Goal: Information Seeking & Learning: Learn about a topic

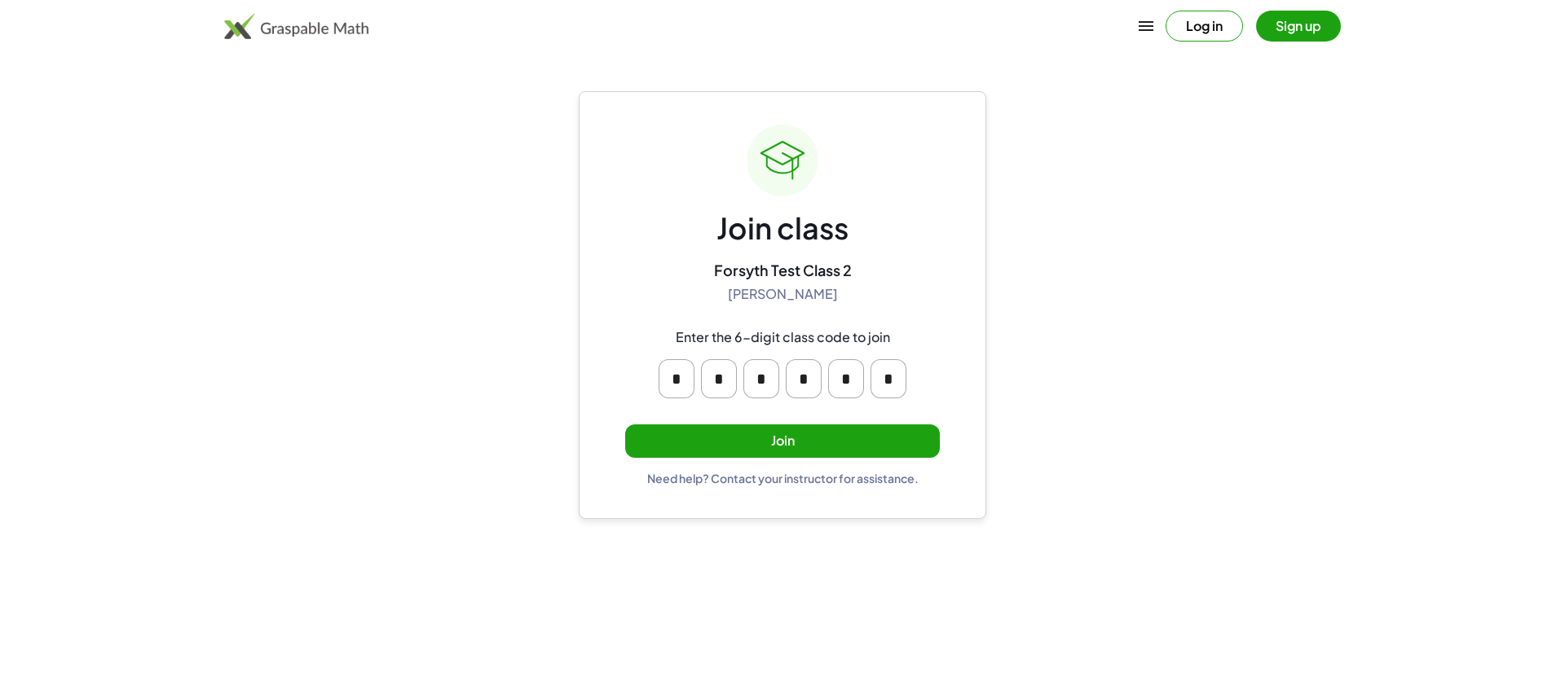
click at [758, 446] on button "Join" at bounding box center [782, 441] width 315 height 33
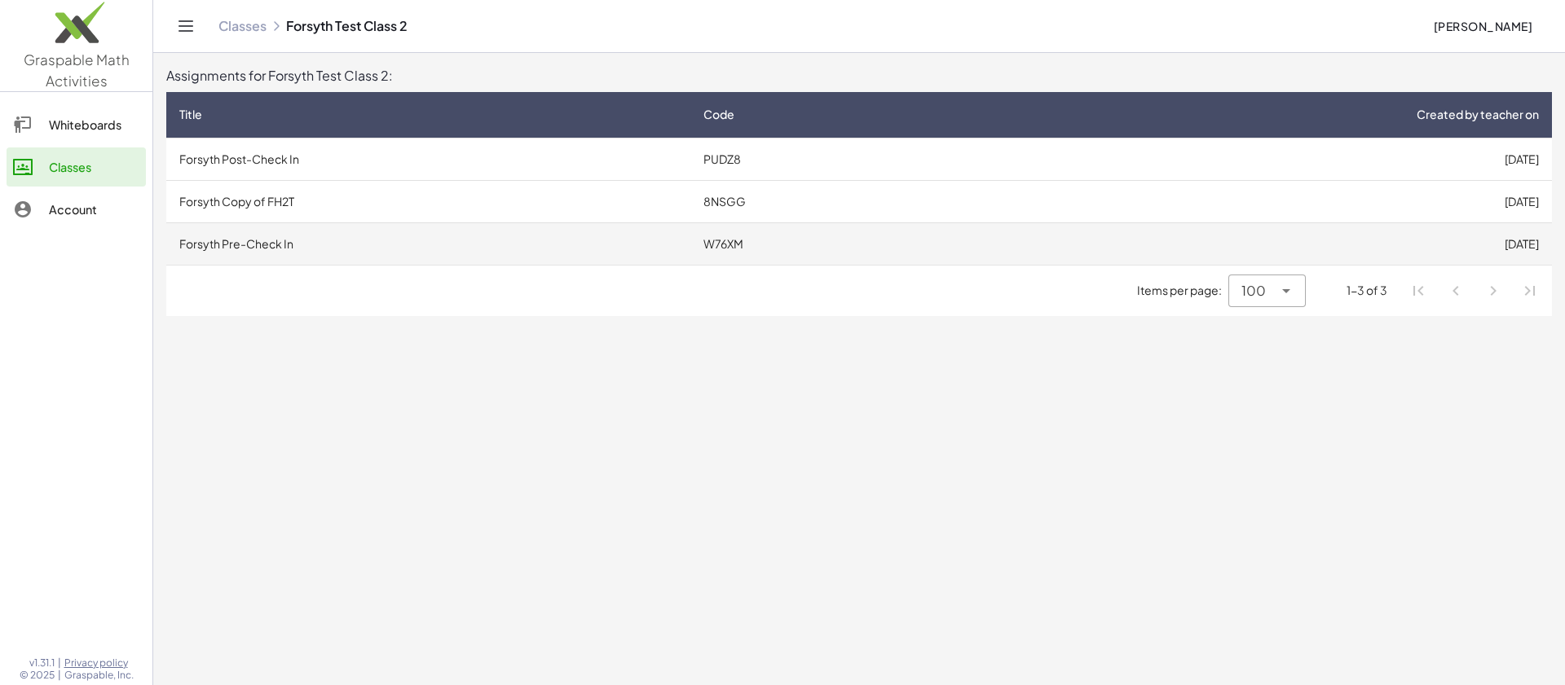
click at [538, 229] on td "Forsyth Pre-Check In" at bounding box center [428, 243] width 524 height 42
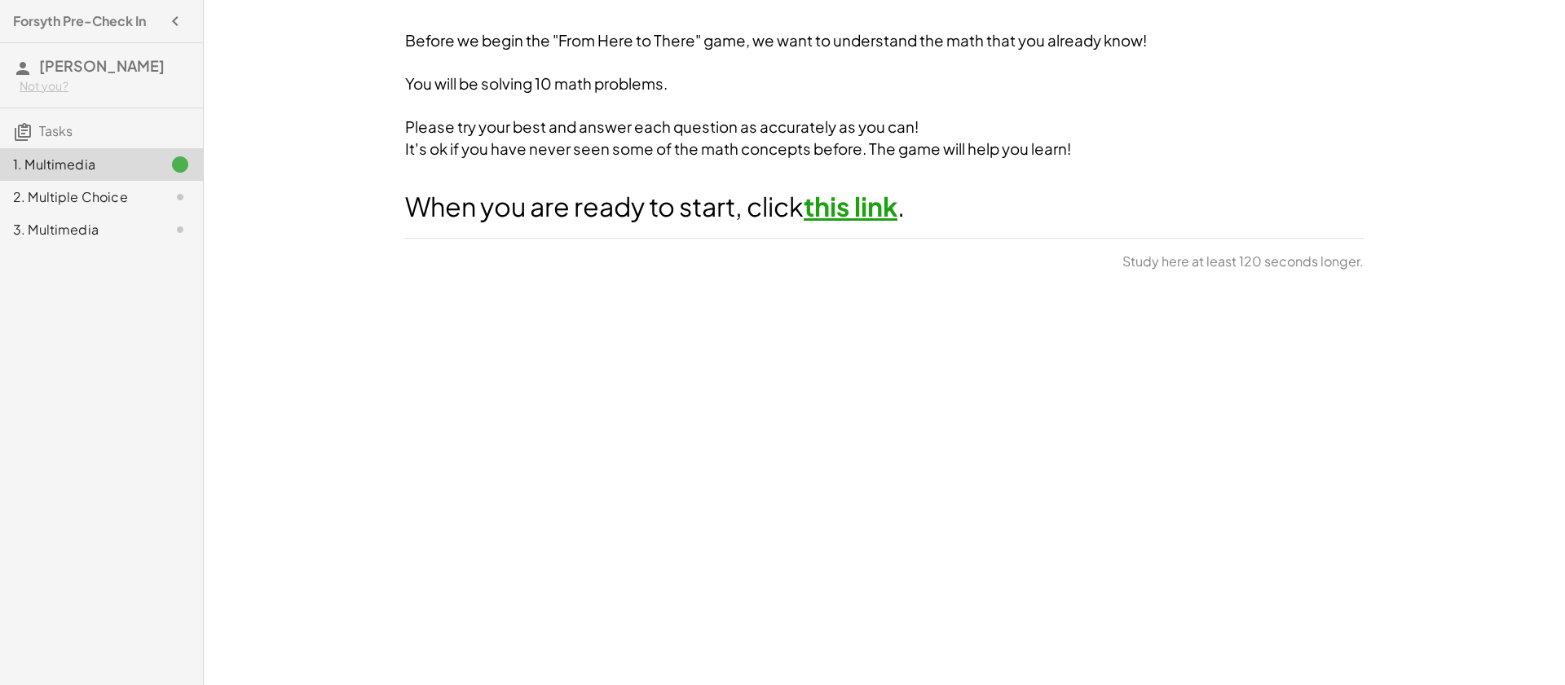
click at [878, 211] on link "this link" at bounding box center [850, 206] width 94 height 33
click at [176, 20] on icon "button" at bounding box center [175, 21] width 20 height 20
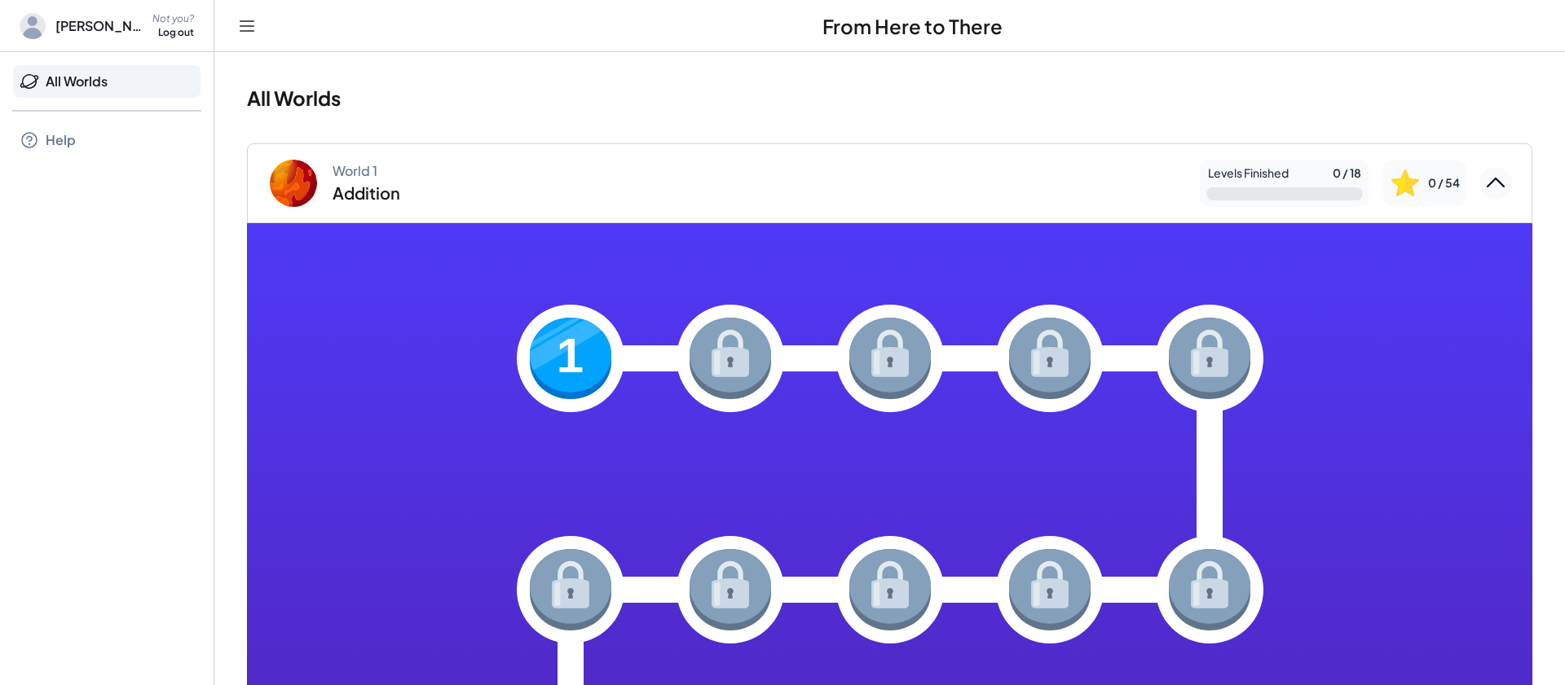
click at [570, 357] on img at bounding box center [570, 358] width 81 height 81
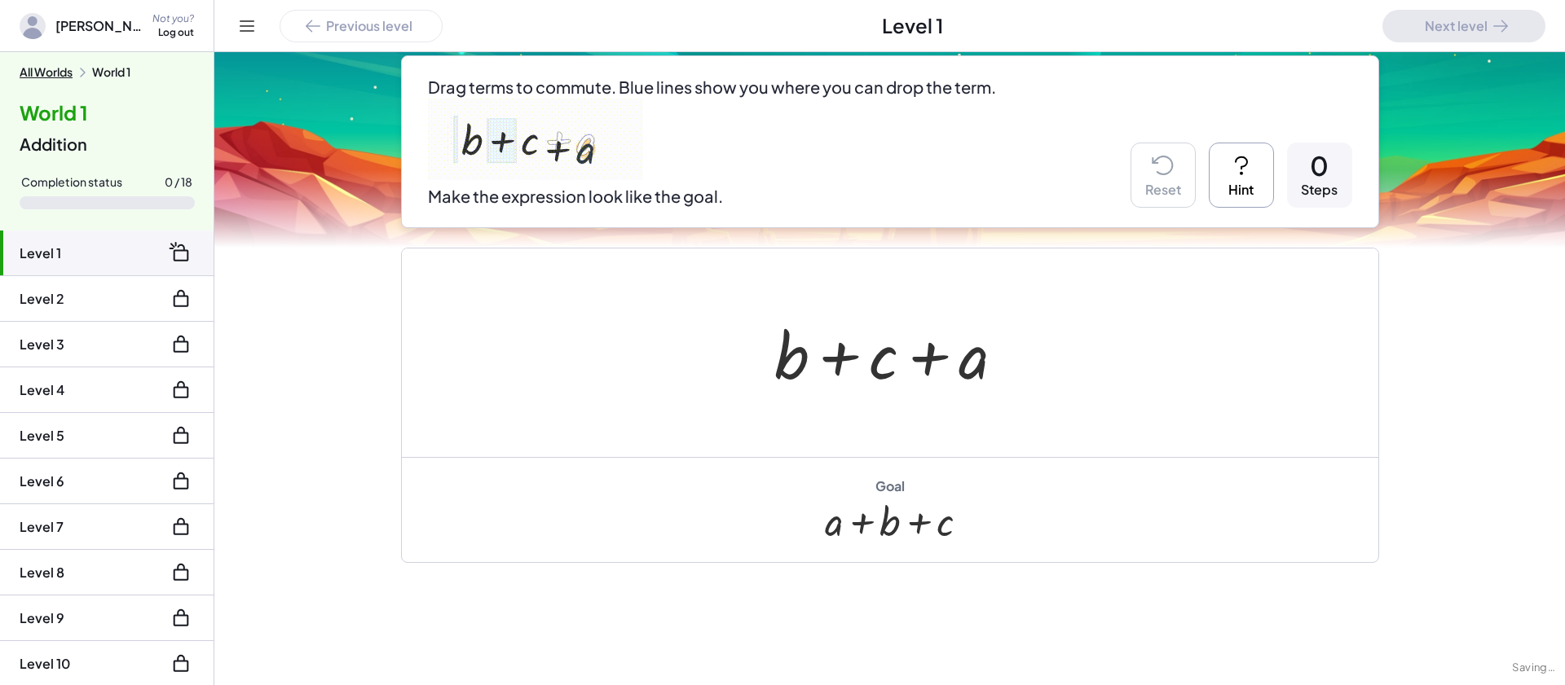
scroll to position [216, 0]
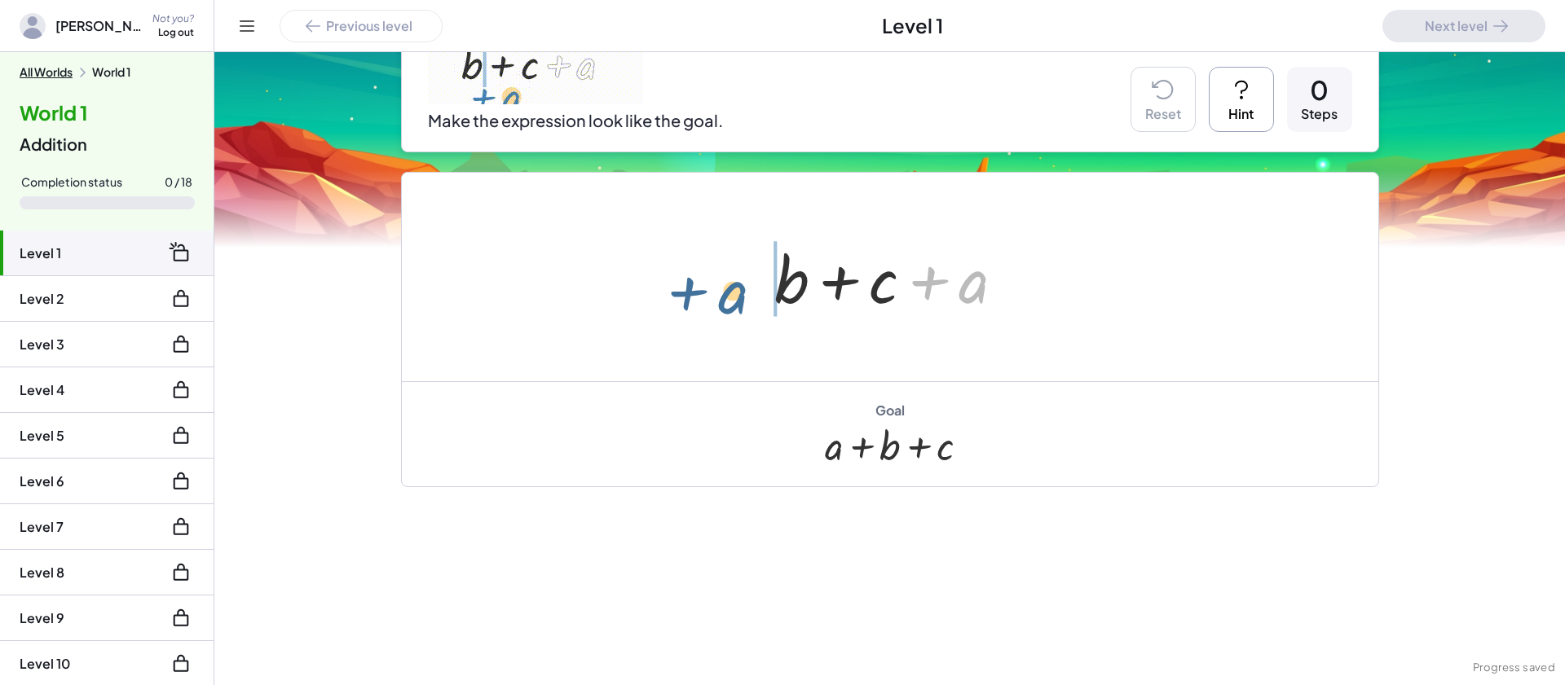
drag, startPoint x: 975, startPoint y: 288, endPoint x: 727, endPoint y: 288, distance: 247.7
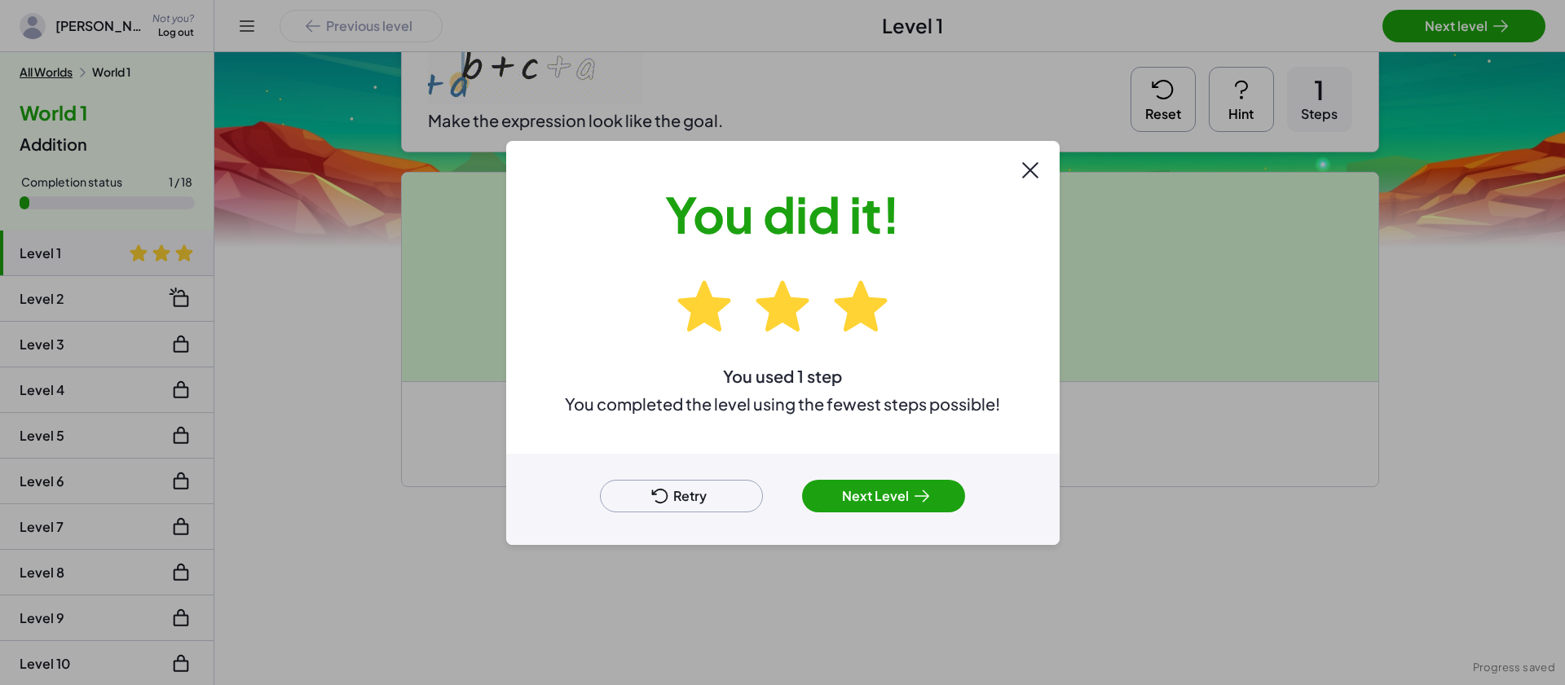
click at [856, 488] on button "Next Level" at bounding box center [883, 496] width 163 height 33
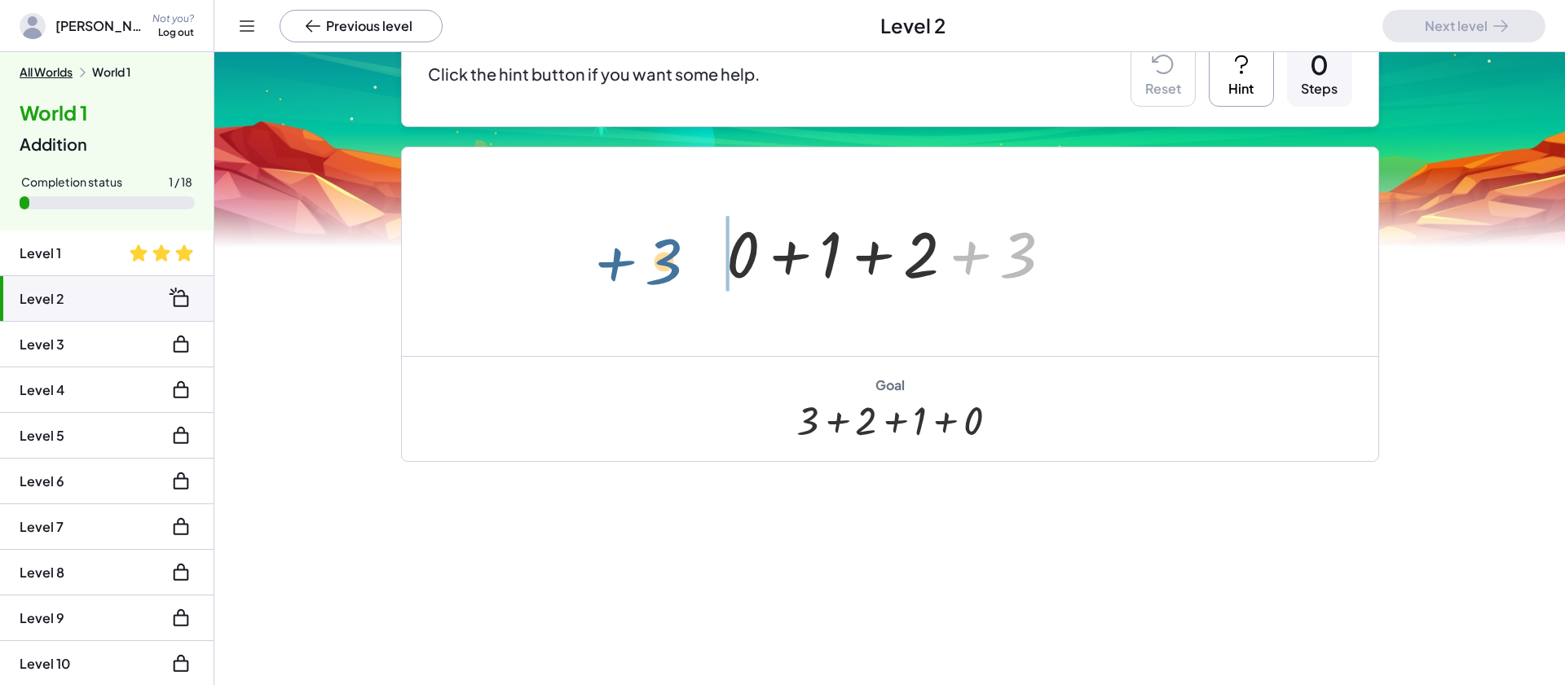
drag, startPoint x: 1027, startPoint y: 264, endPoint x: 658, endPoint y: 241, distance: 369.8
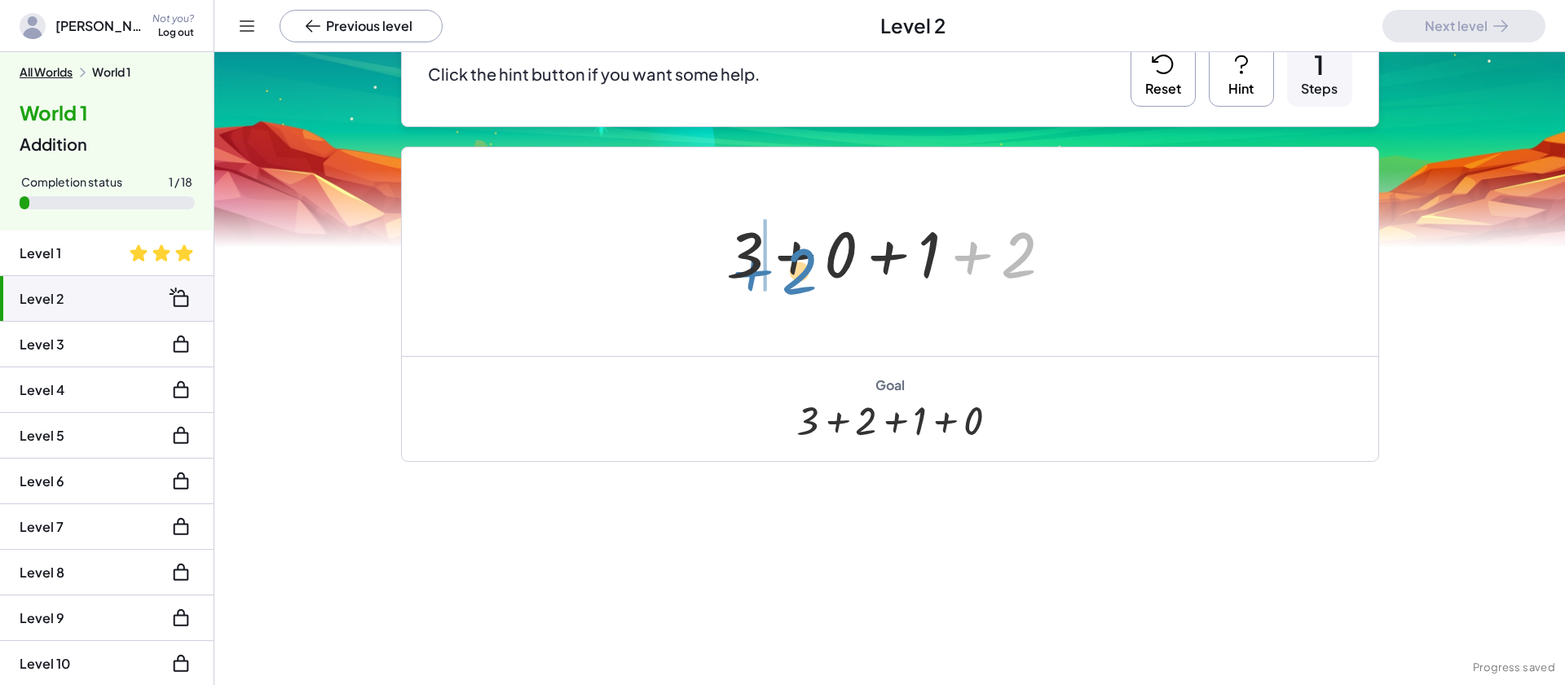
drag, startPoint x: 1009, startPoint y: 271, endPoint x: 806, endPoint y: 274, distance: 202.9
click at [808, 275] on div at bounding box center [895, 252] width 355 height 84
drag, startPoint x: 1020, startPoint y: 267, endPoint x: 880, endPoint y: 258, distance: 140.5
click at [880, 258] on div at bounding box center [895, 252] width 355 height 84
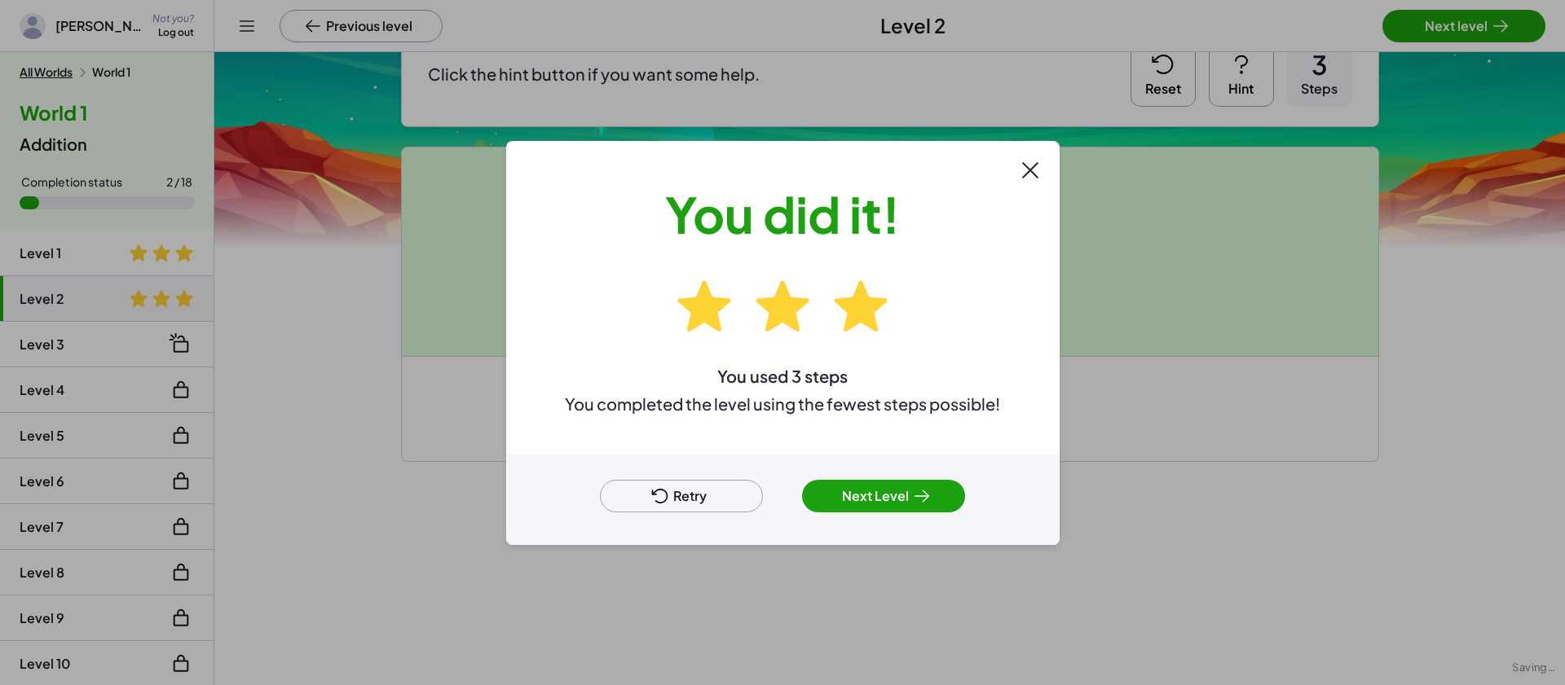
click at [886, 502] on button "Next Level" at bounding box center [883, 496] width 163 height 33
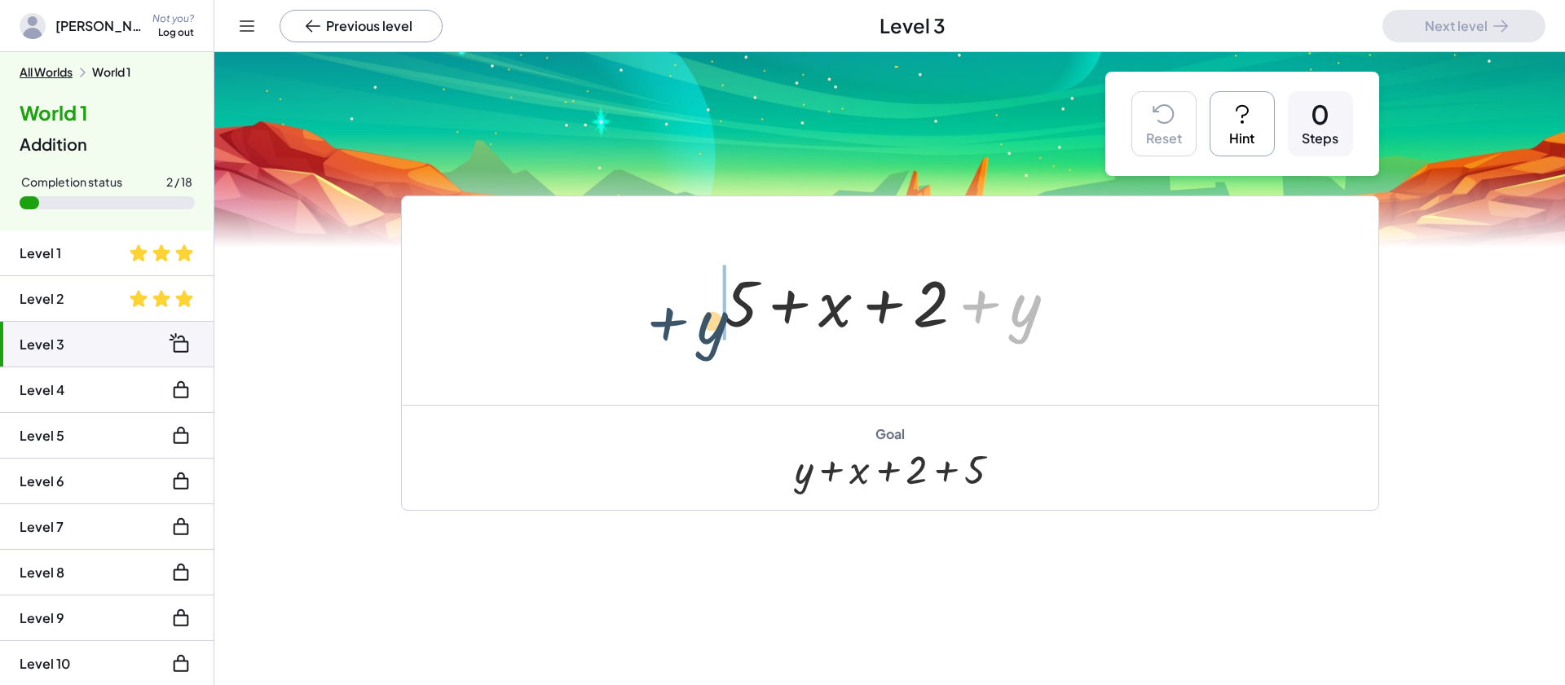
drag, startPoint x: 1030, startPoint y: 315, endPoint x: 689, endPoint y: 308, distance: 340.7
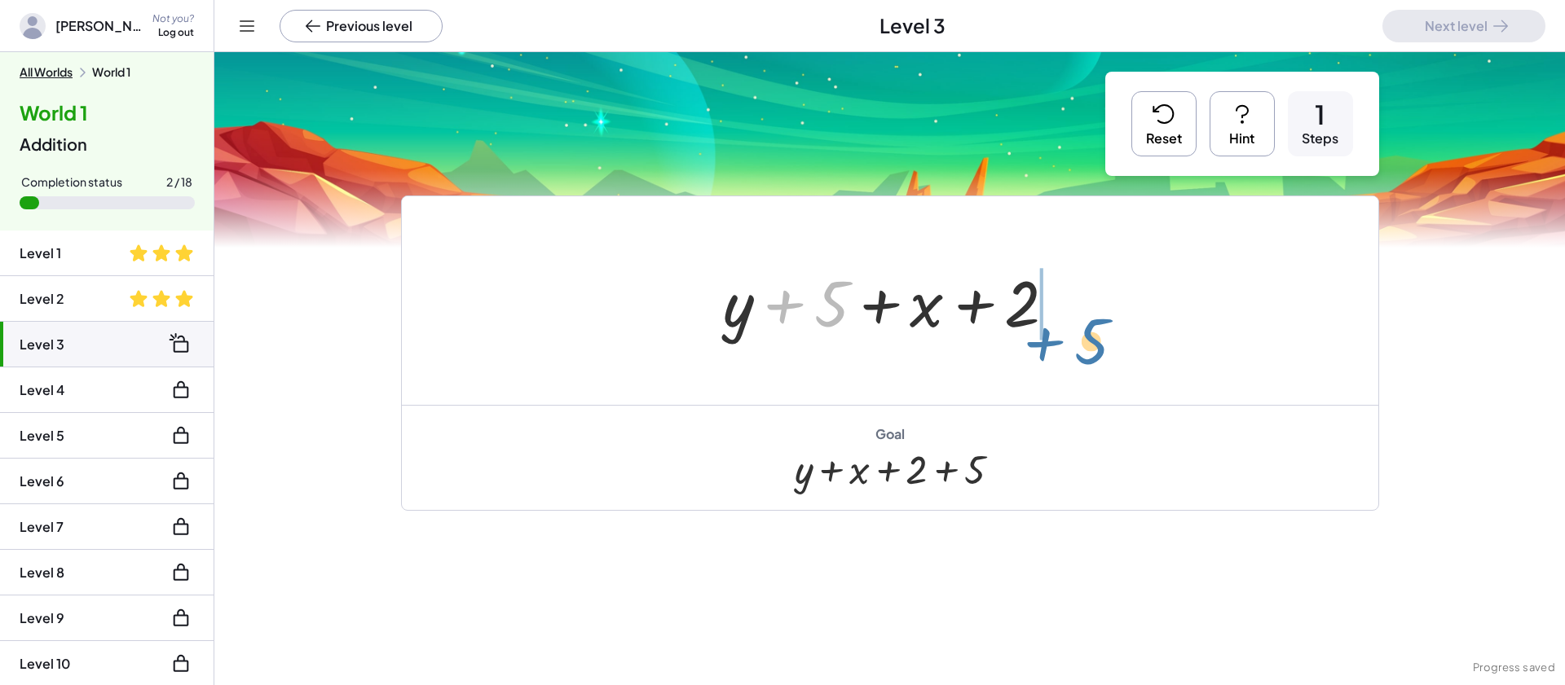
drag, startPoint x: 841, startPoint y: 321, endPoint x: 1101, endPoint y: 342, distance: 260.8
click at [1101, 342] on div "+ 5 + x + 2 + y + 5 + 5 + x + 2 + y" at bounding box center [890, 300] width 976 height 209
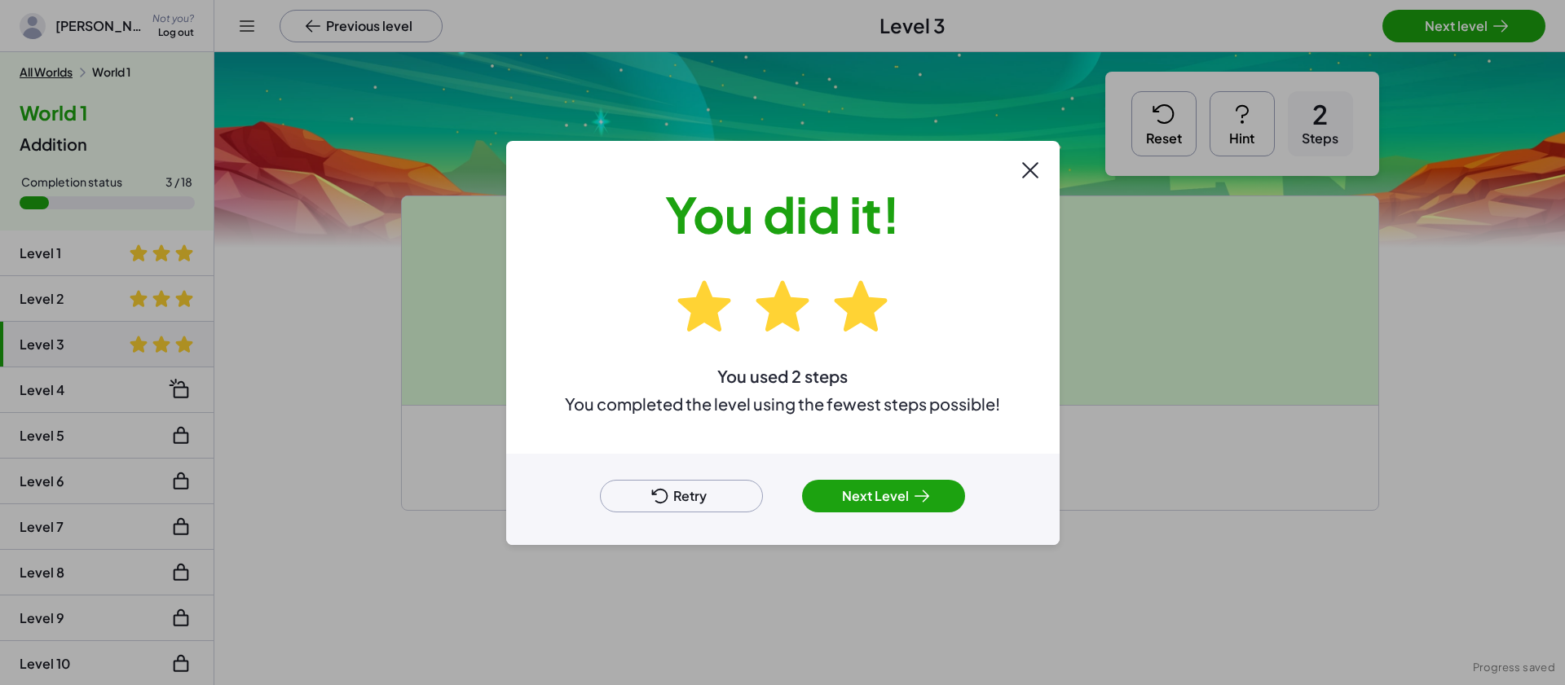
click at [847, 504] on button "Next Level" at bounding box center [883, 496] width 163 height 33
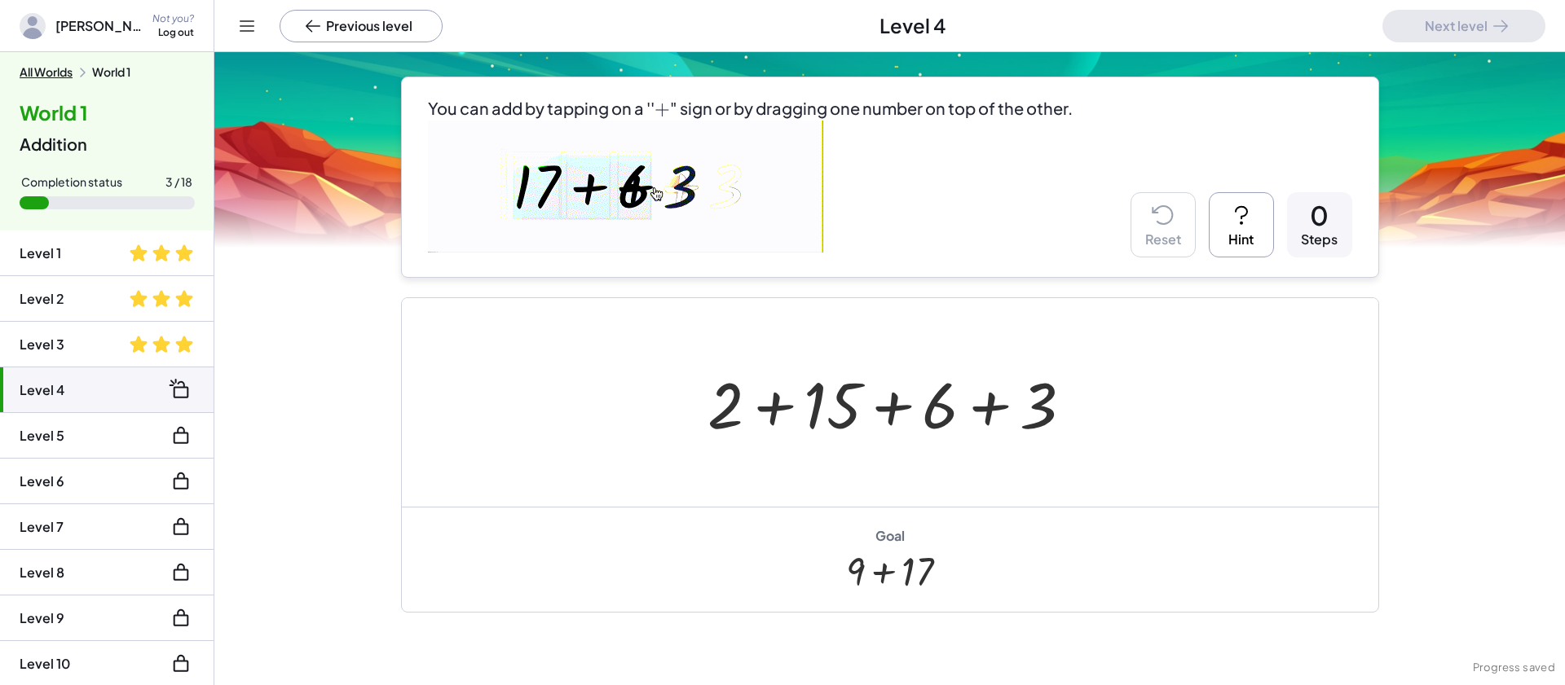
scroll to position [117, 0]
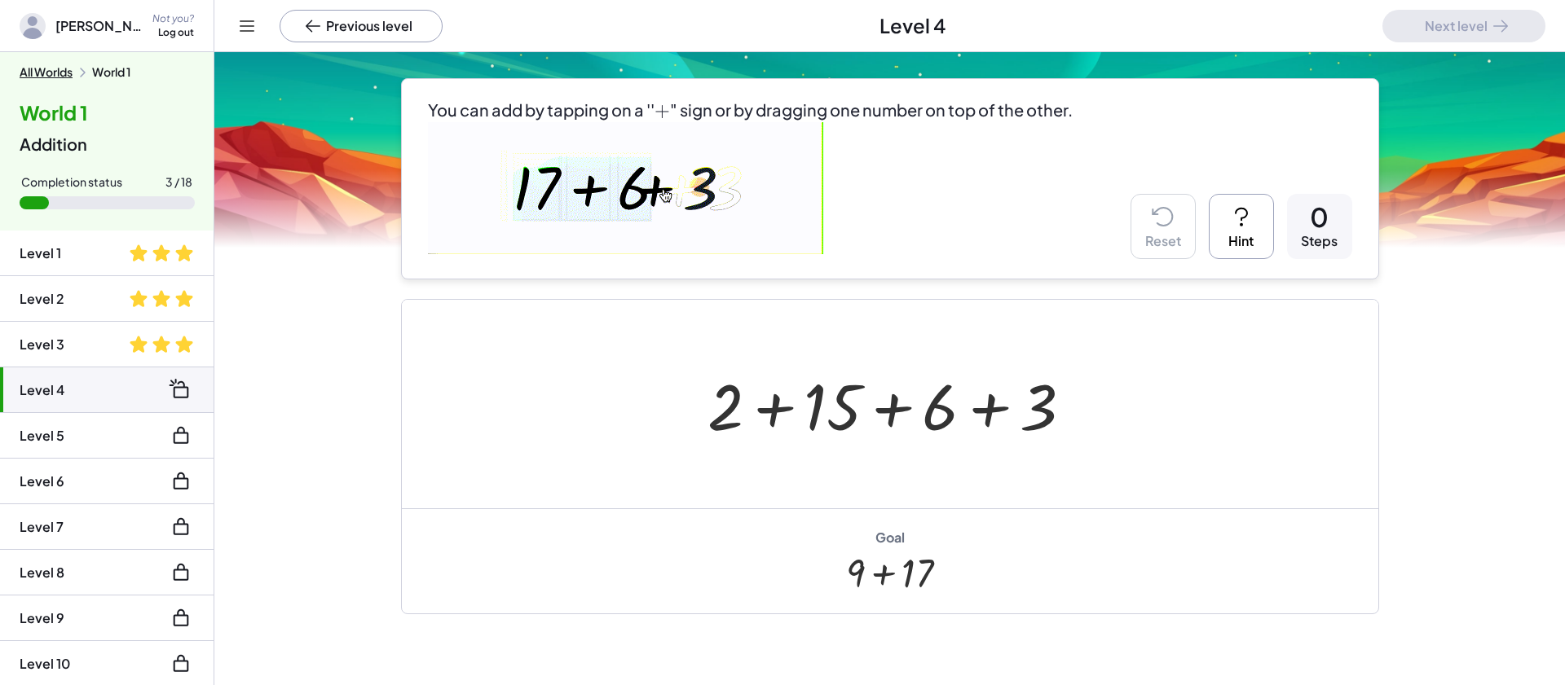
click at [981, 407] on div at bounding box center [896, 405] width 394 height 84
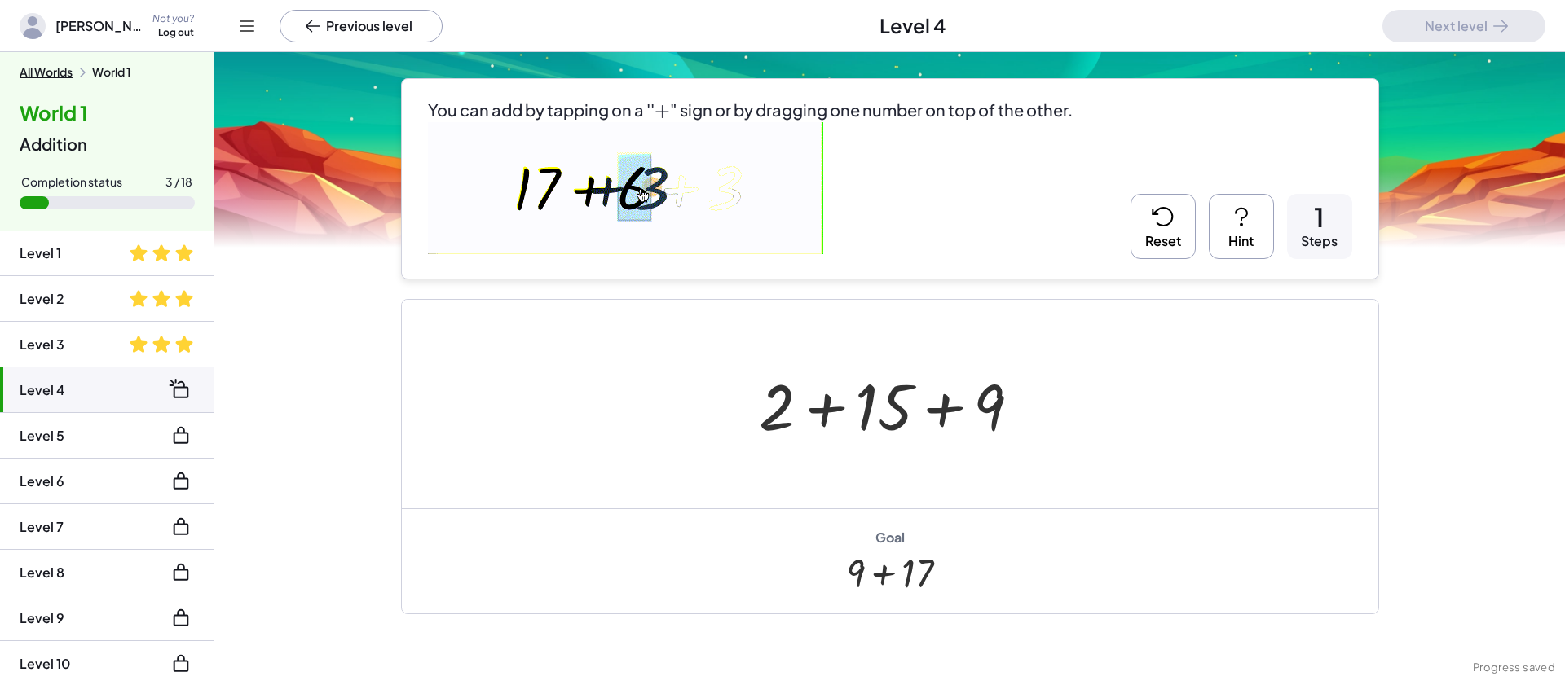
click at [825, 404] on div at bounding box center [897, 405] width 292 height 84
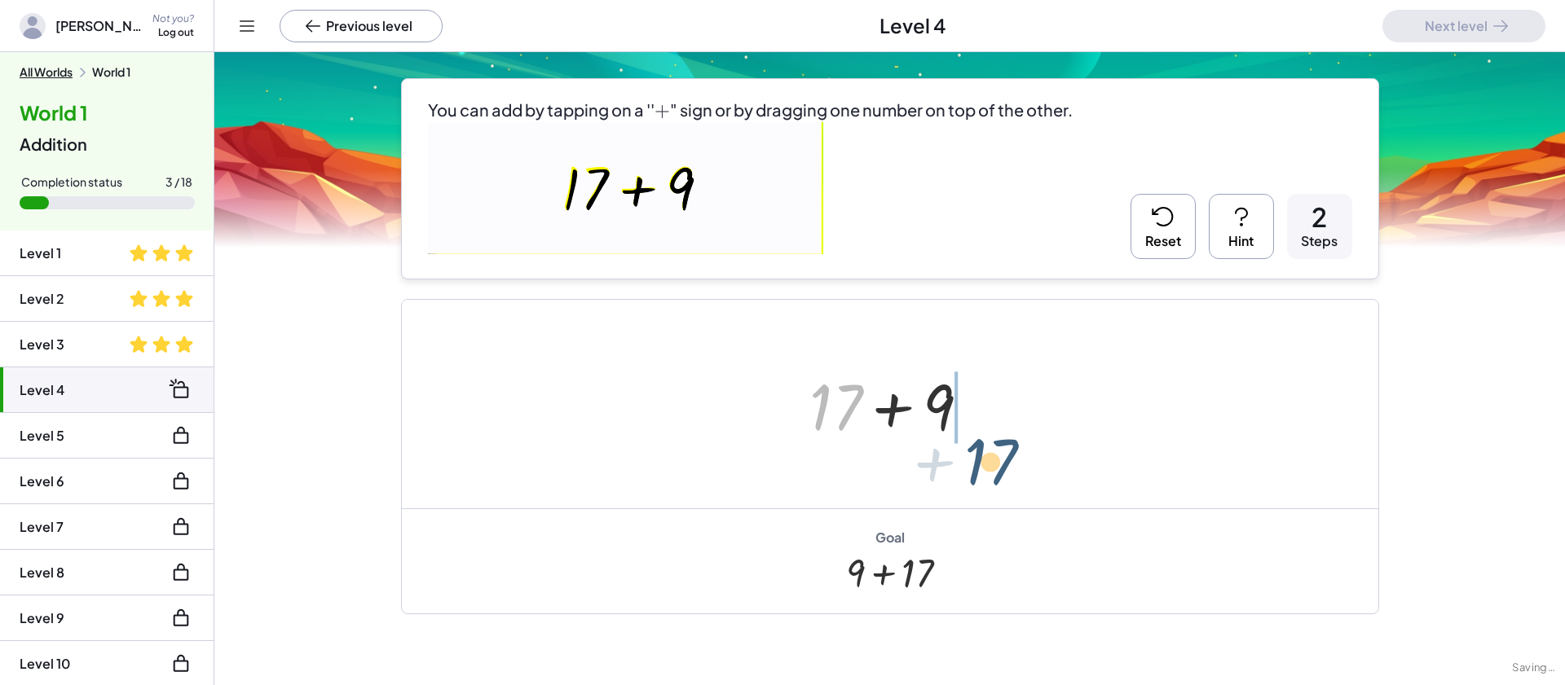
drag, startPoint x: 825, startPoint y: 404, endPoint x: 1002, endPoint y: 435, distance: 180.3
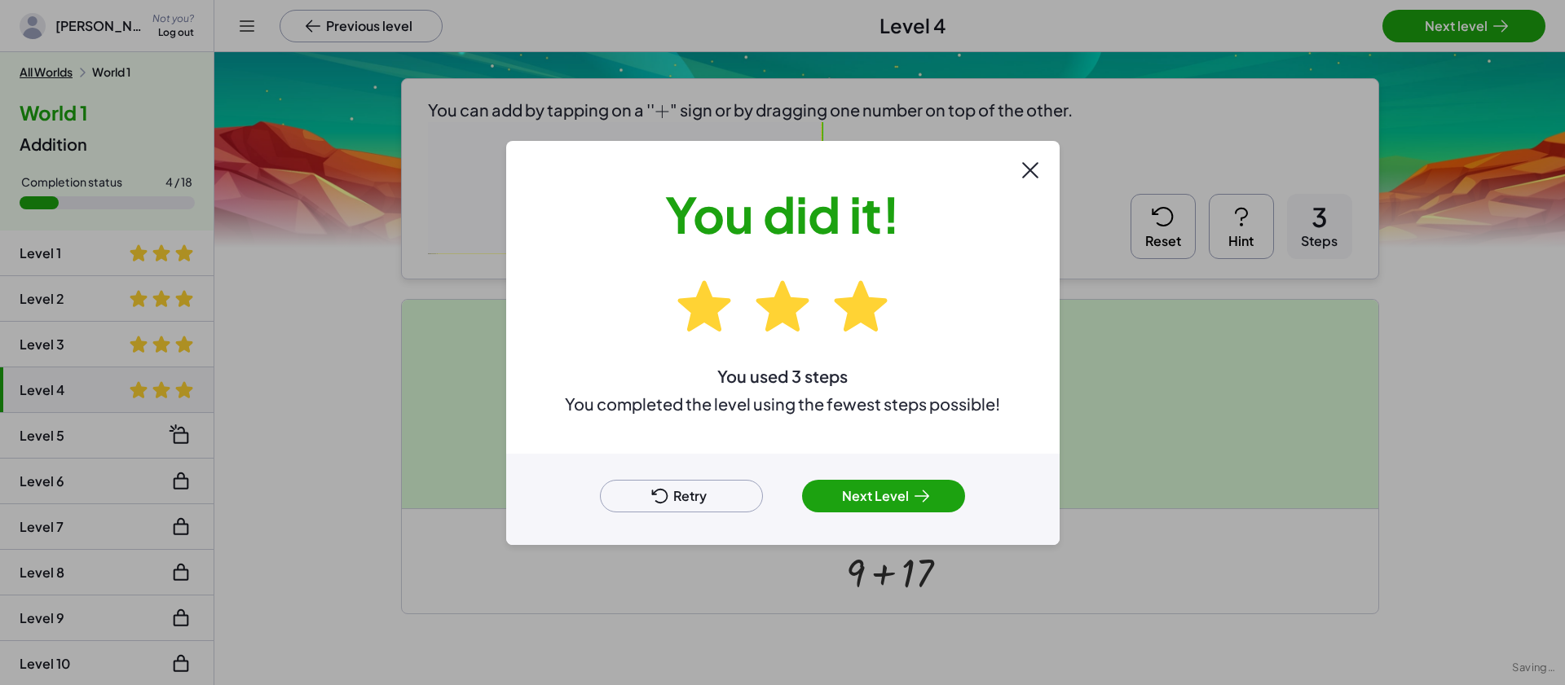
click at [906, 497] on button "Next Level" at bounding box center [883, 496] width 163 height 33
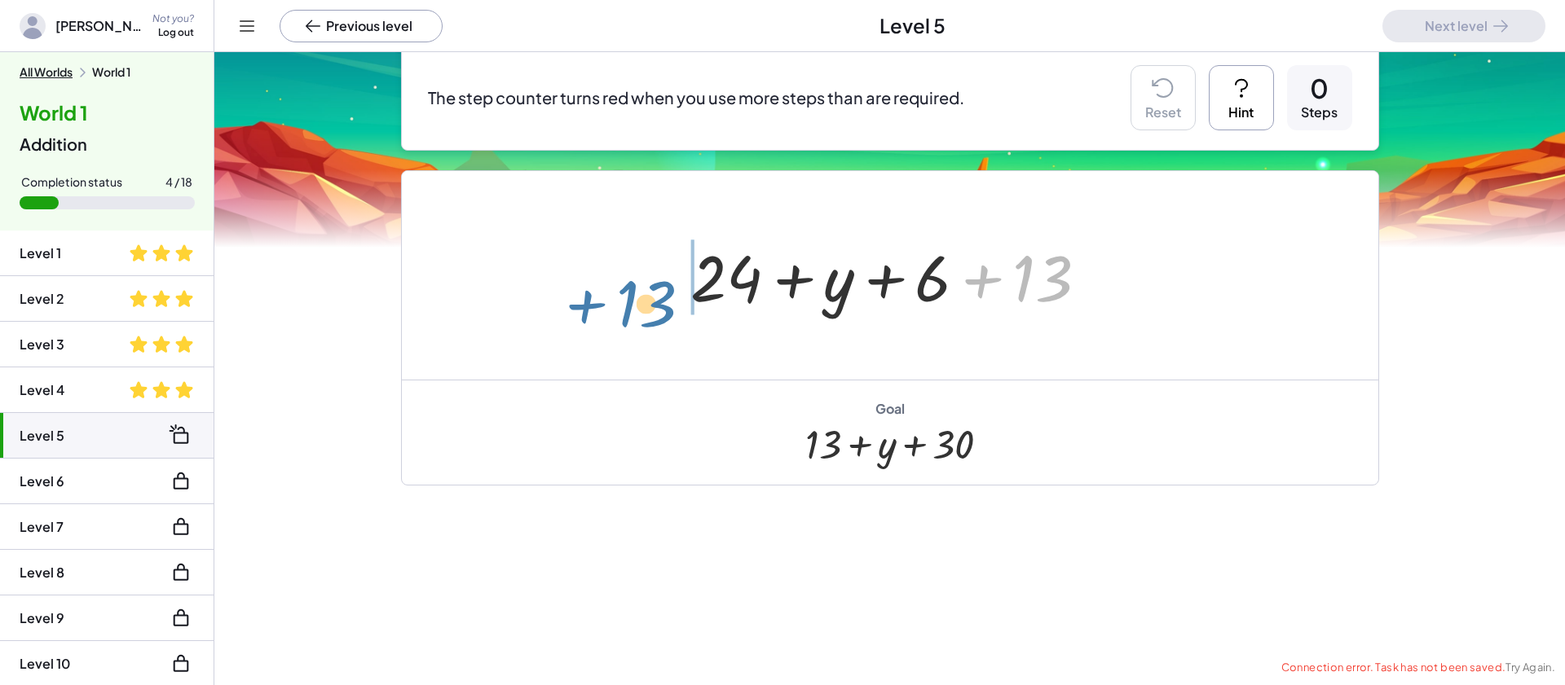
drag, startPoint x: 1053, startPoint y: 288, endPoint x: 656, endPoint y: 310, distance: 397.5
click at [656, 310] on div "+ 13 + 24 + y + 6 + 13" at bounding box center [890, 275] width 976 height 209
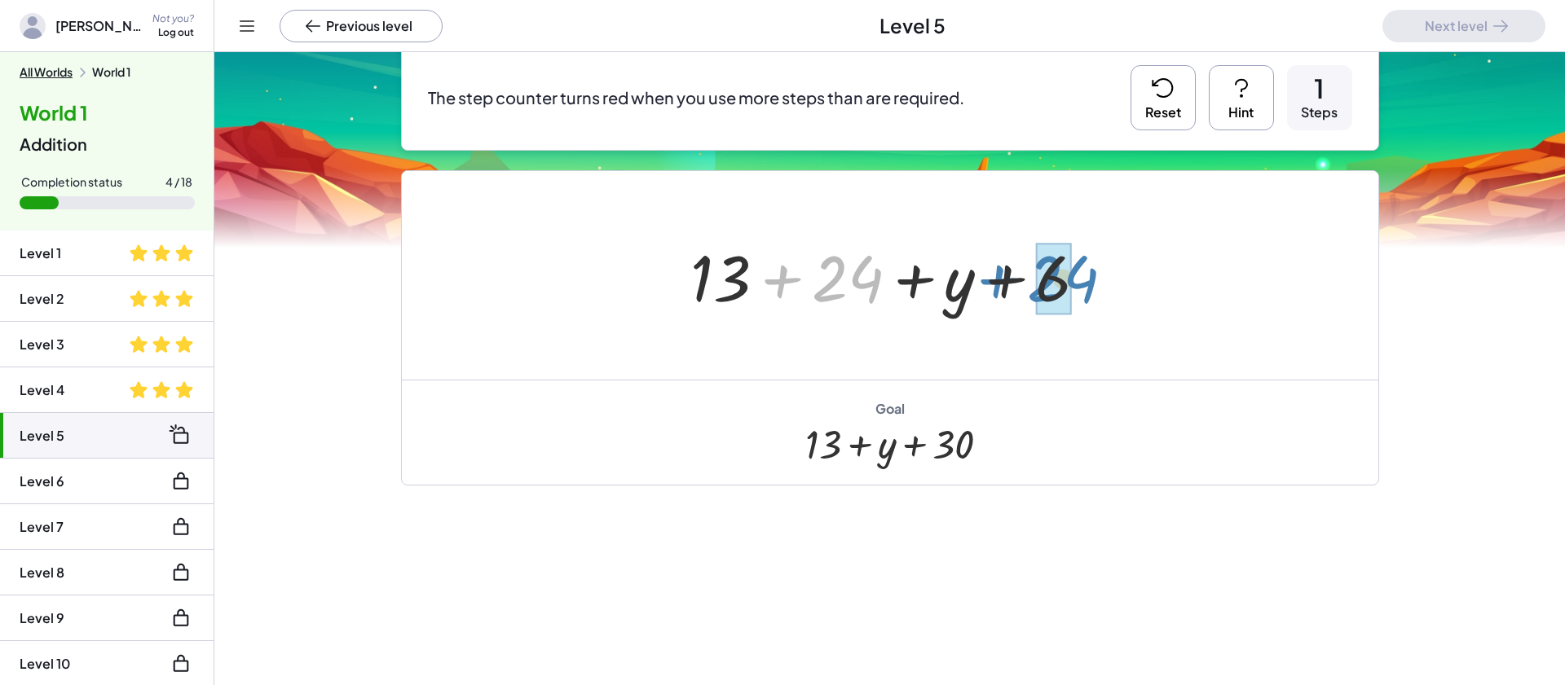
drag, startPoint x: 833, startPoint y: 281, endPoint x: 1049, endPoint y: 280, distance: 215.9
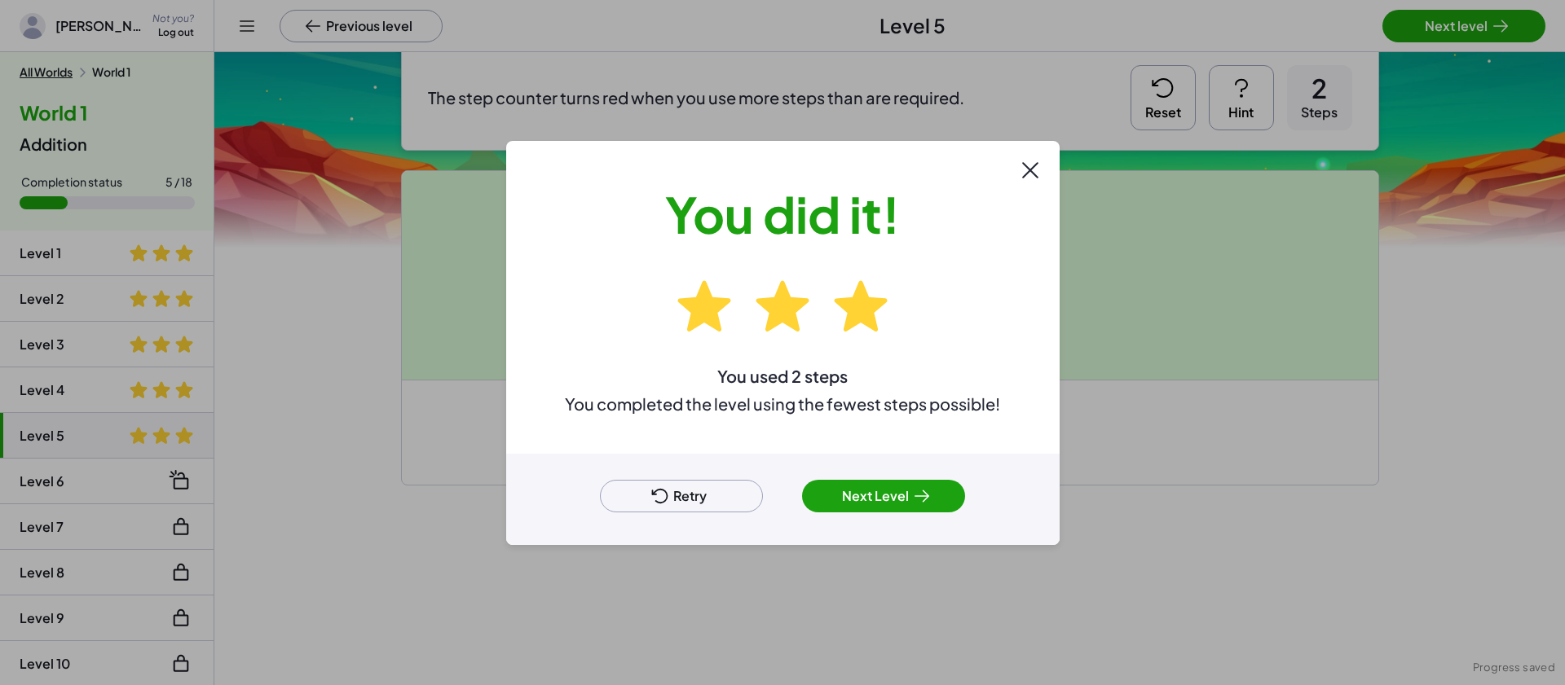
click at [882, 492] on button "Next Level" at bounding box center [883, 496] width 163 height 33
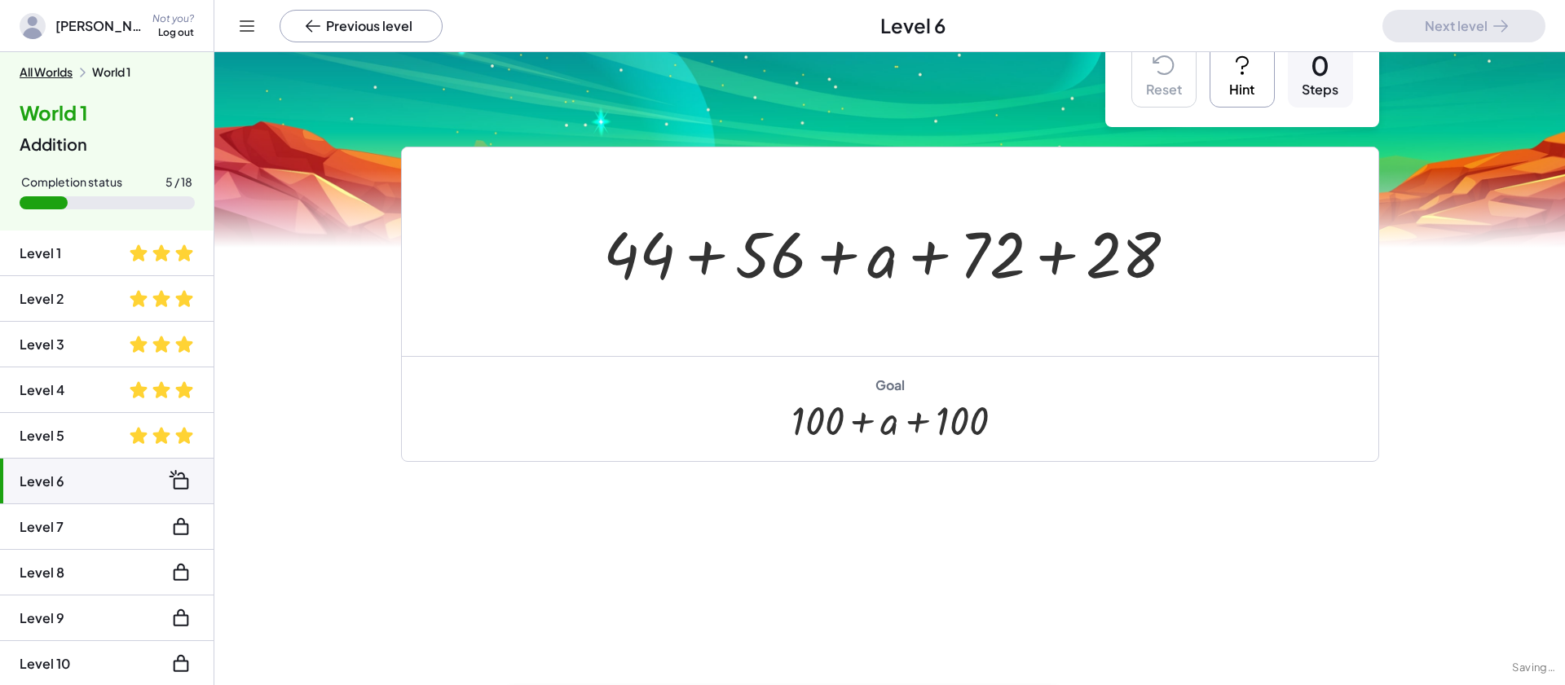
scroll to position [49, 0]
click at [699, 251] on div at bounding box center [896, 252] width 603 height 84
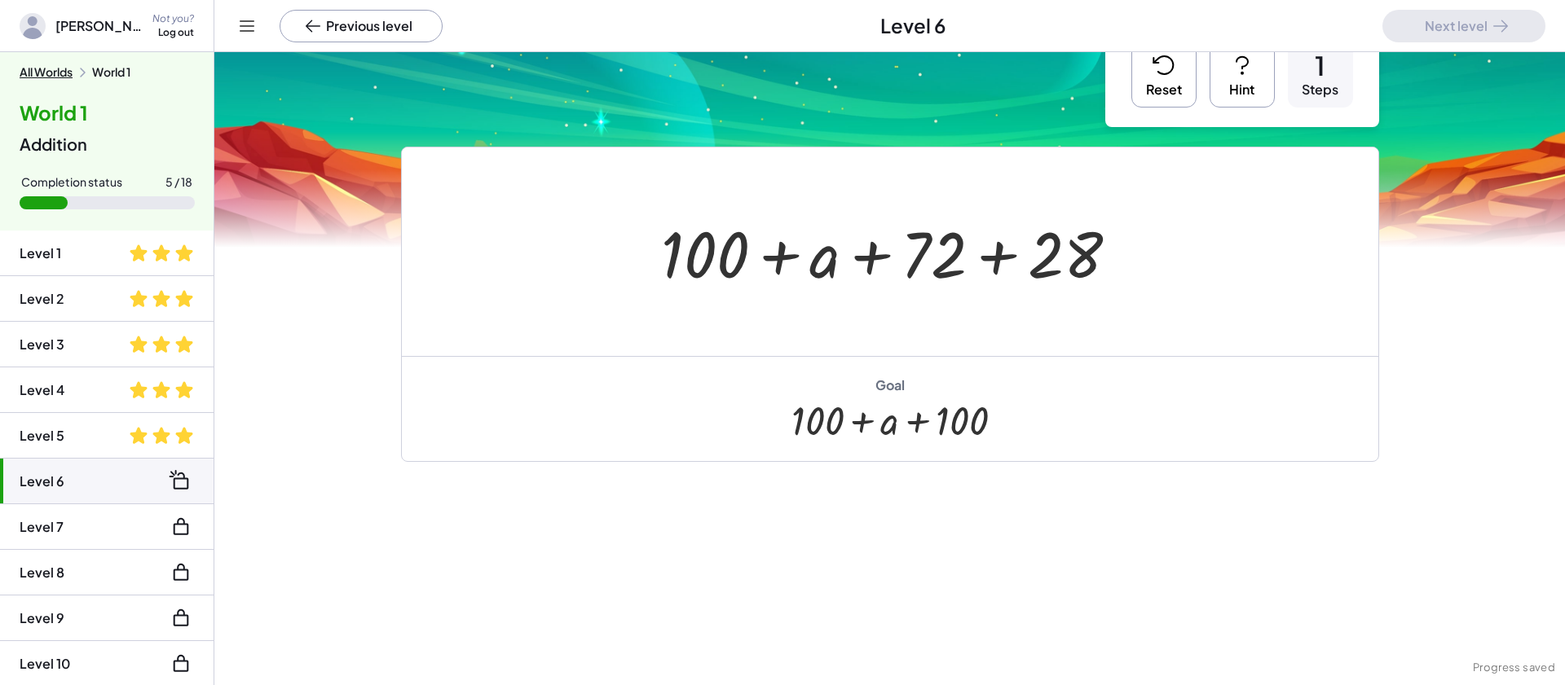
click at [1001, 253] on div at bounding box center [896, 252] width 486 height 84
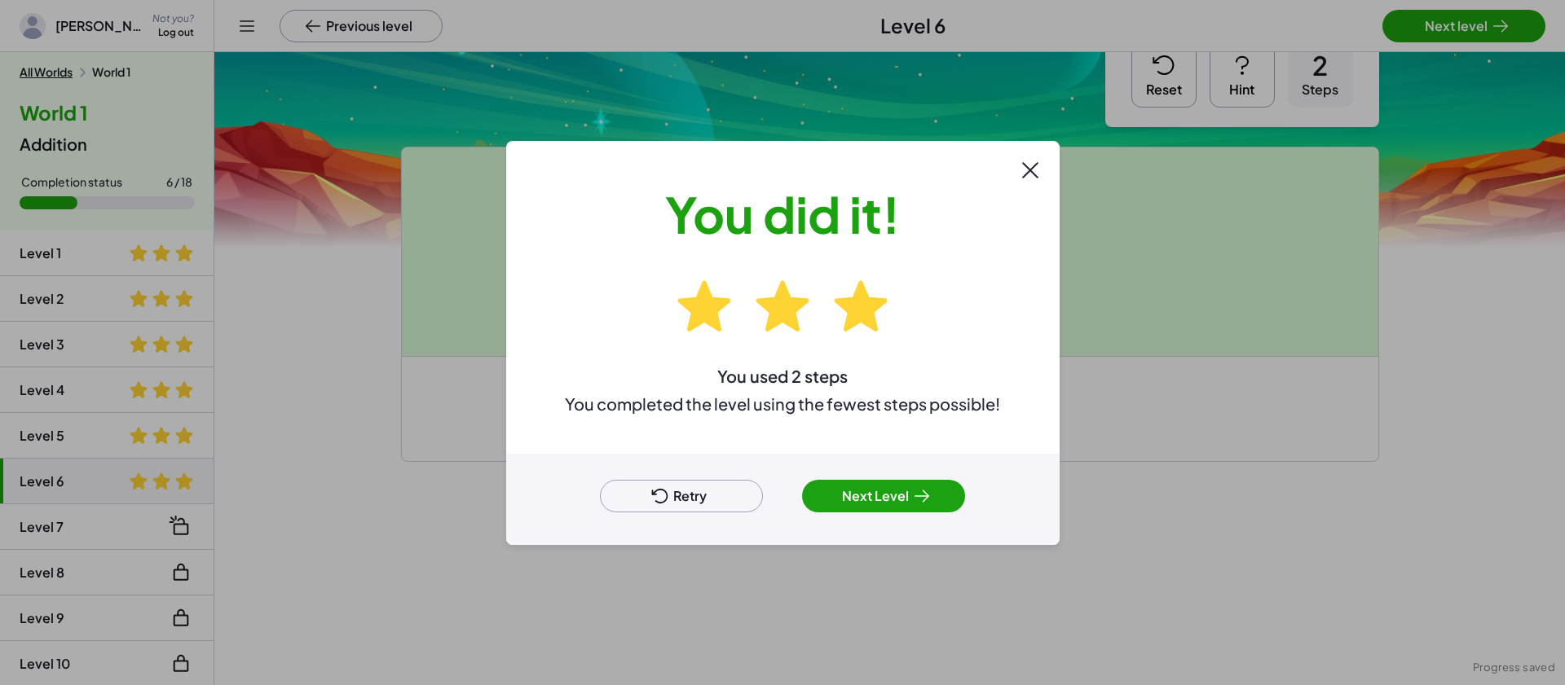
click at [898, 506] on button "Next Level" at bounding box center [883, 496] width 163 height 33
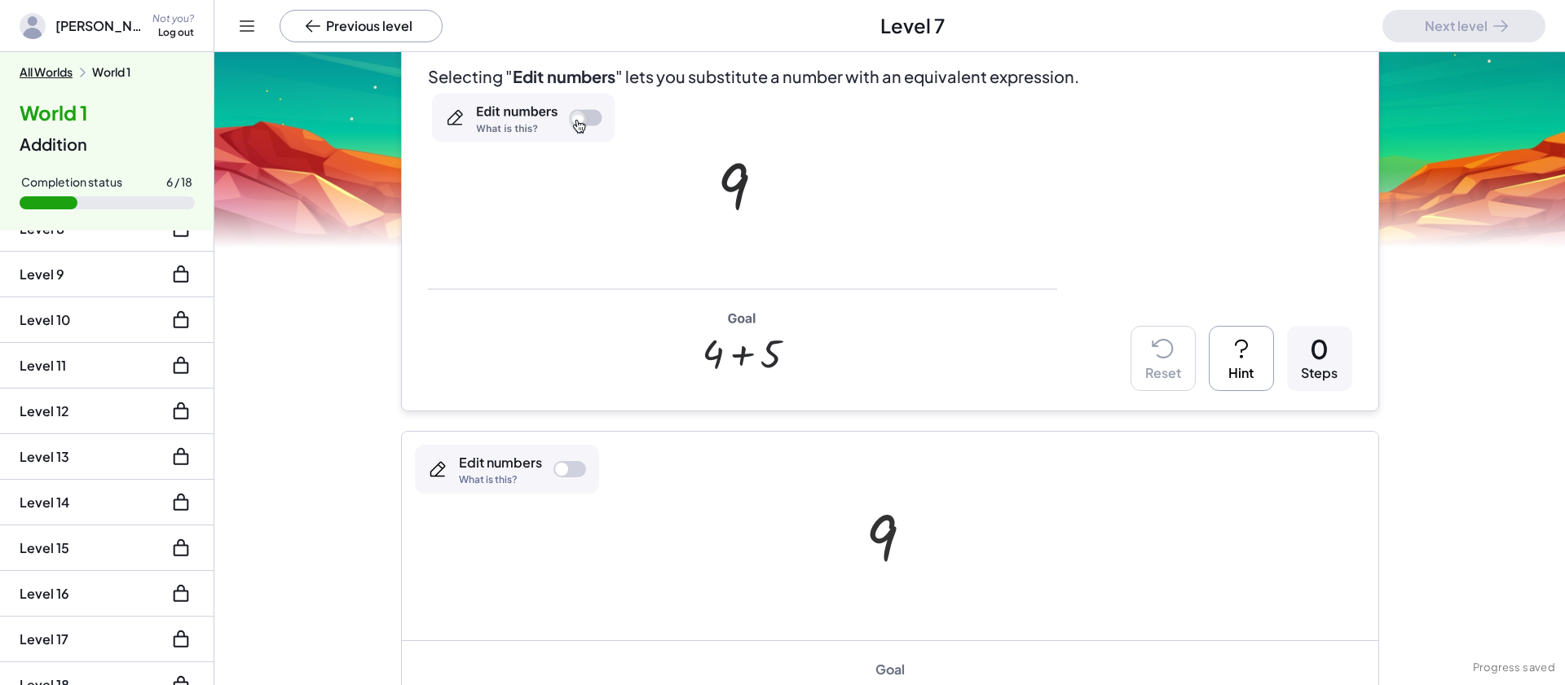
scroll to position [367, 0]
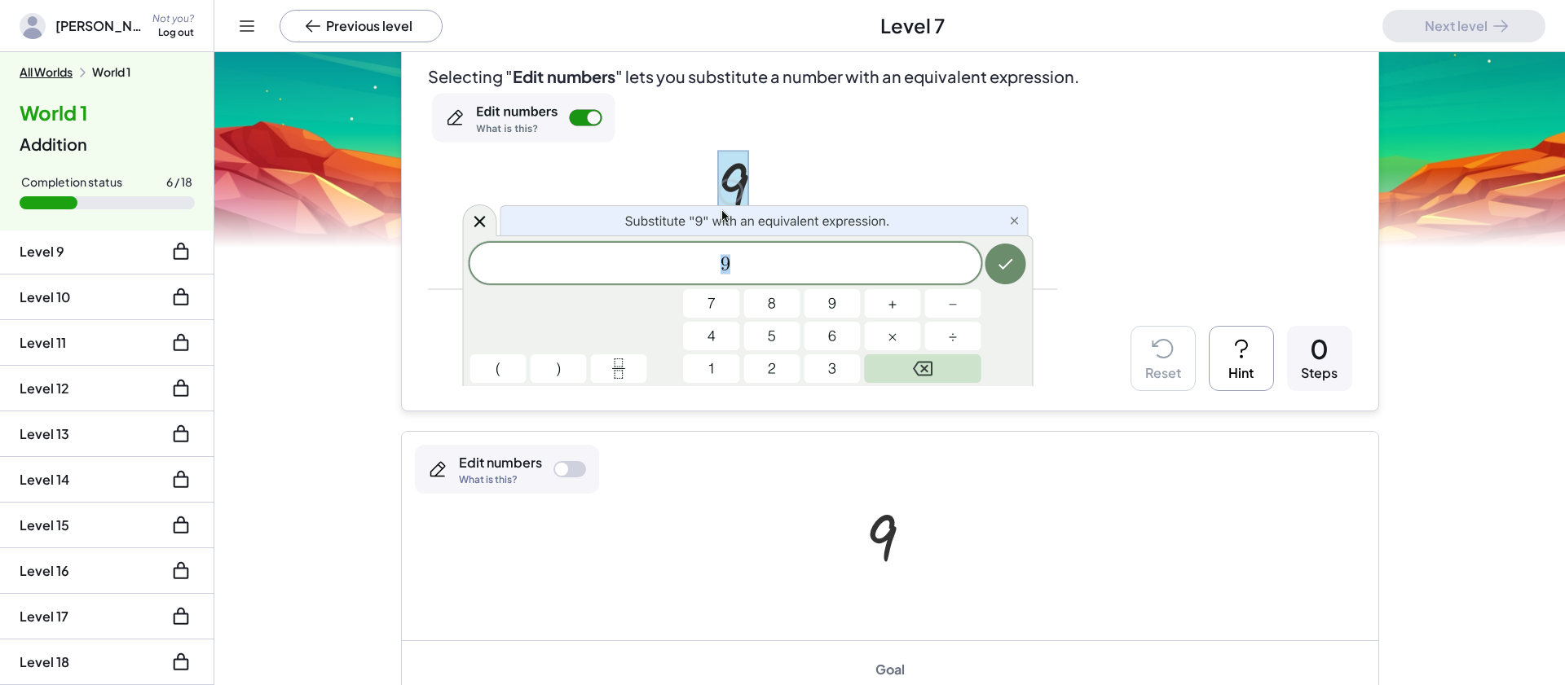
click at [588, 123] on img at bounding box center [742, 237] width 629 height 298
click at [571, 470] on div at bounding box center [569, 469] width 33 height 16
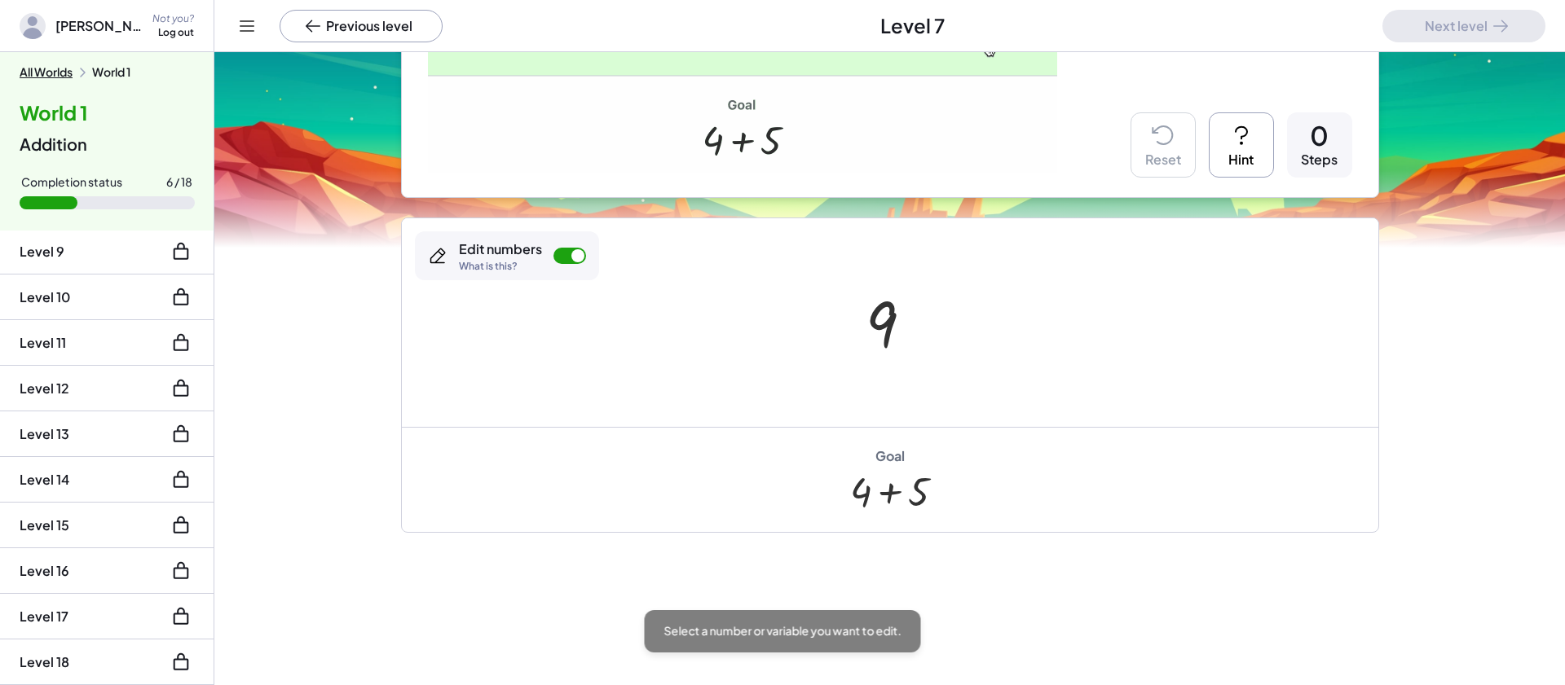
scroll to position [369, 0]
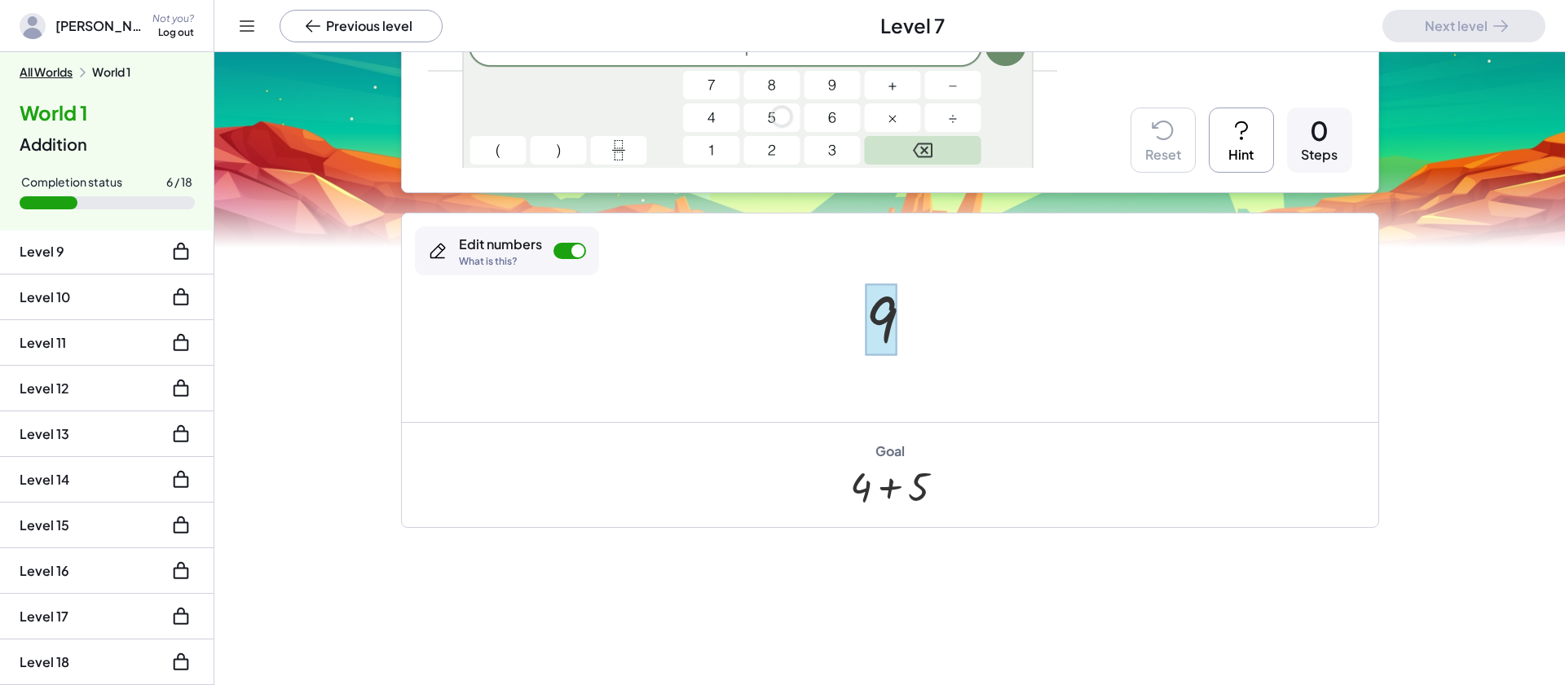
click at [890, 306] on div at bounding box center [881, 320] width 32 height 73
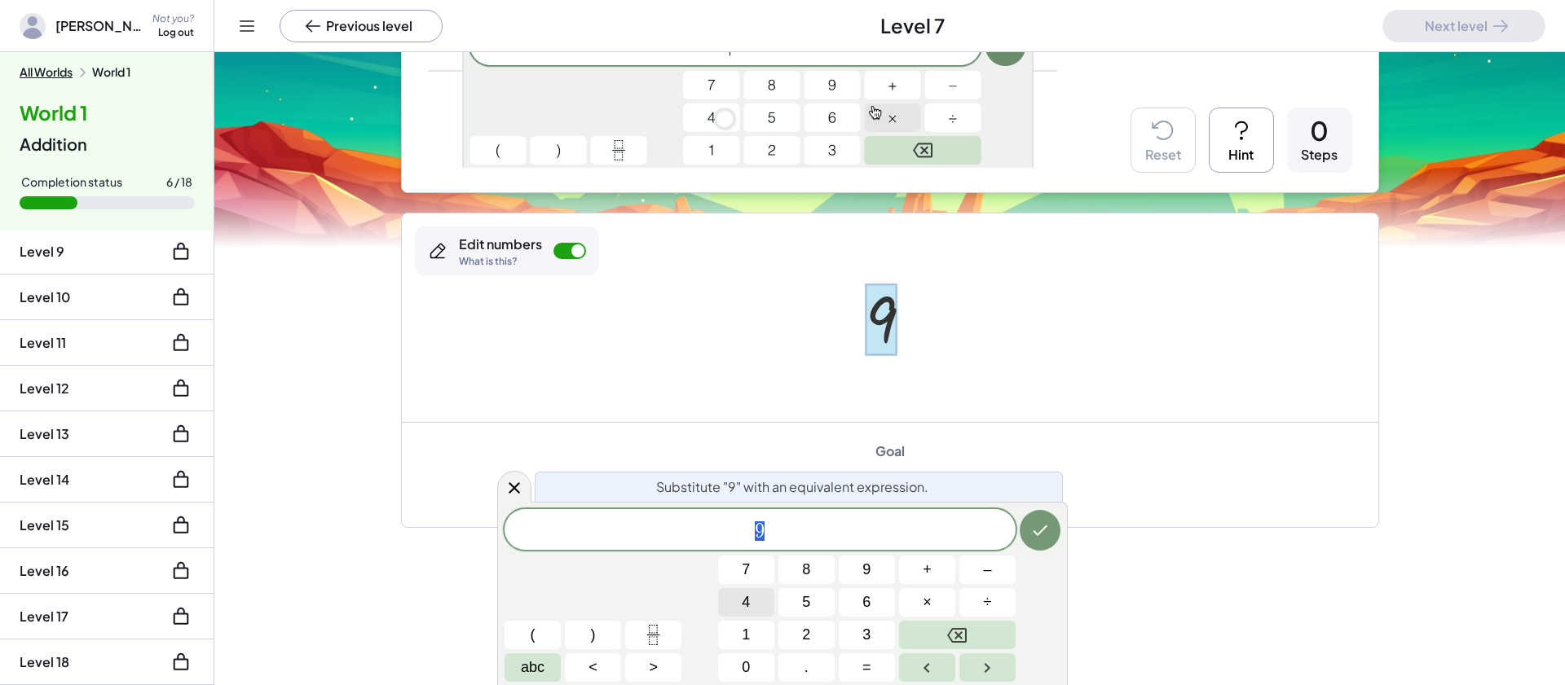
click at [758, 600] on button "4" at bounding box center [746, 602] width 56 height 29
click at [918, 564] on button "+" at bounding box center [927, 570] width 56 height 29
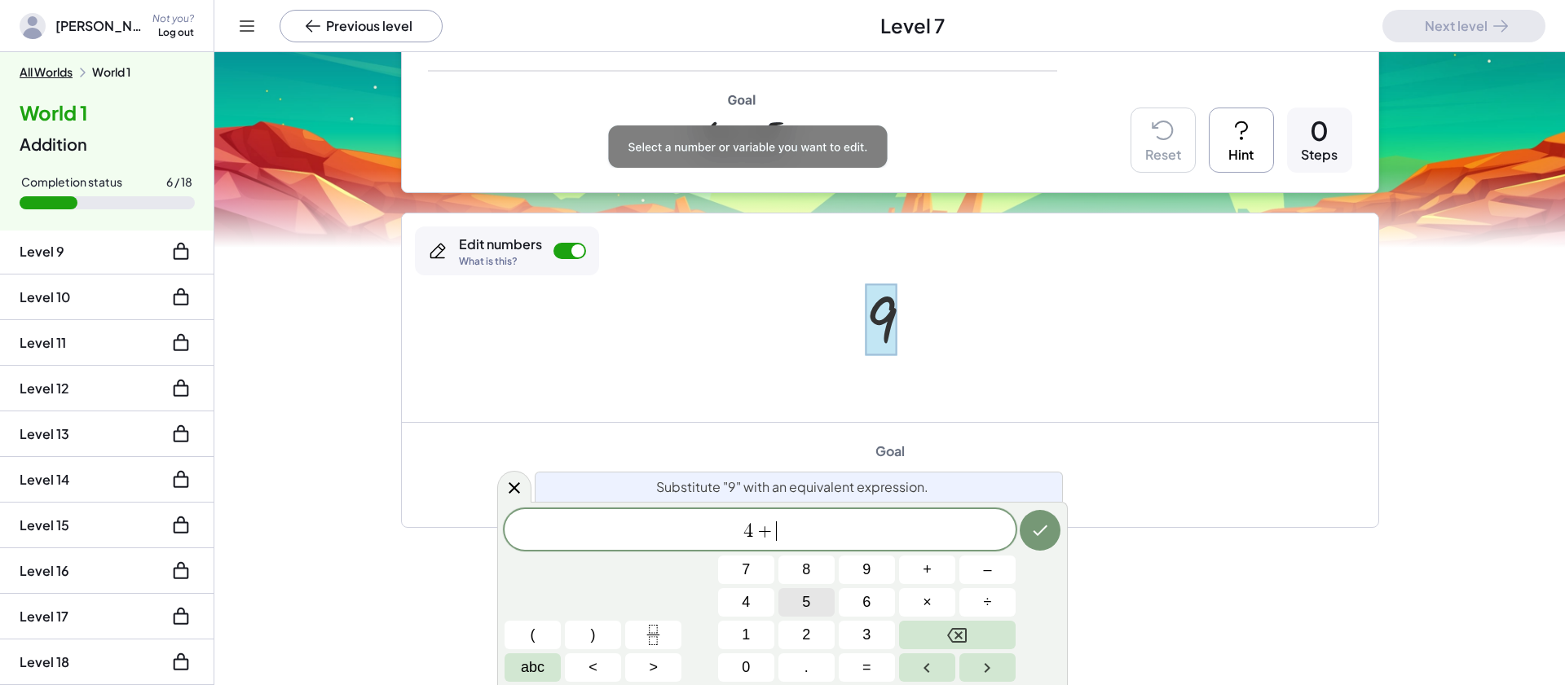
click at [813, 608] on button "5" at bounding box center [806, 602] width 56 height 29
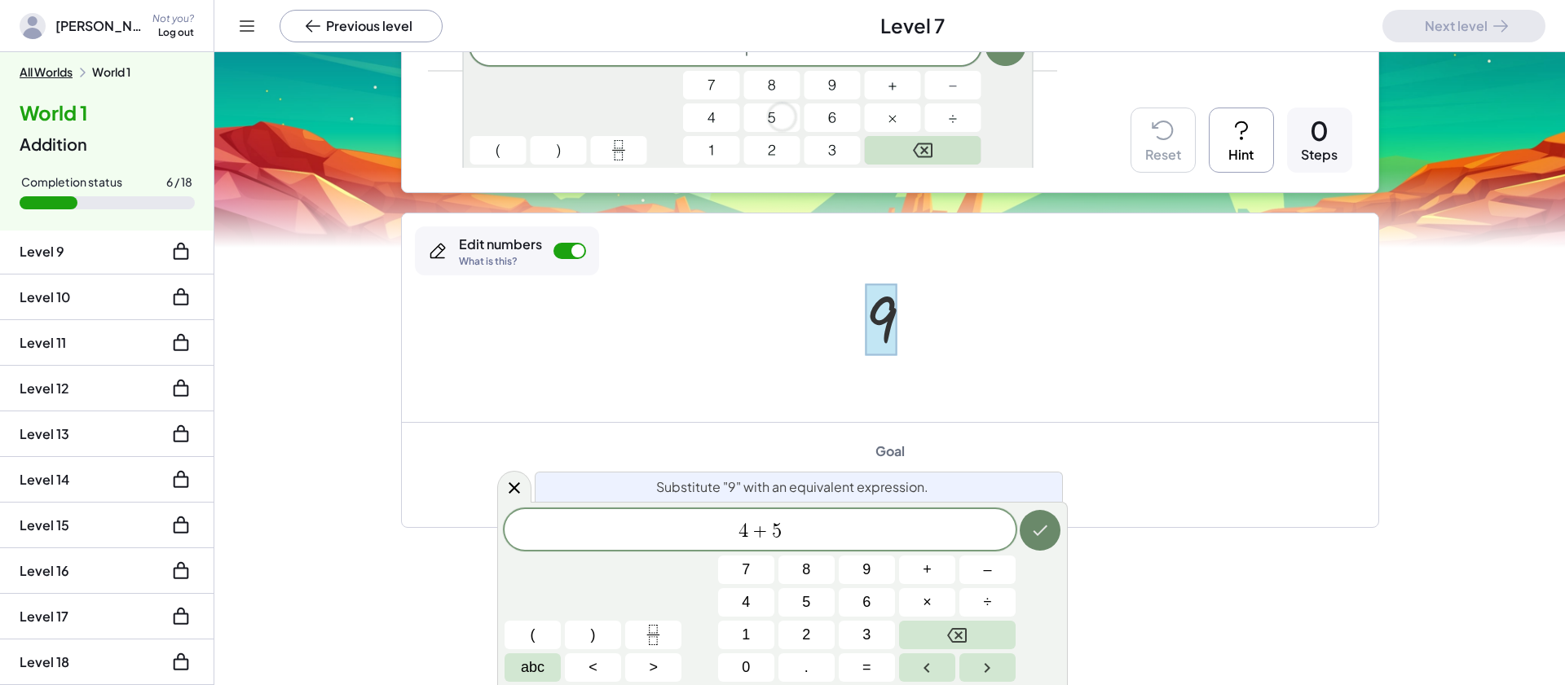
click at [1043, 522] on icon "Done" at bounding box center [1040, 531] width 20 height 20
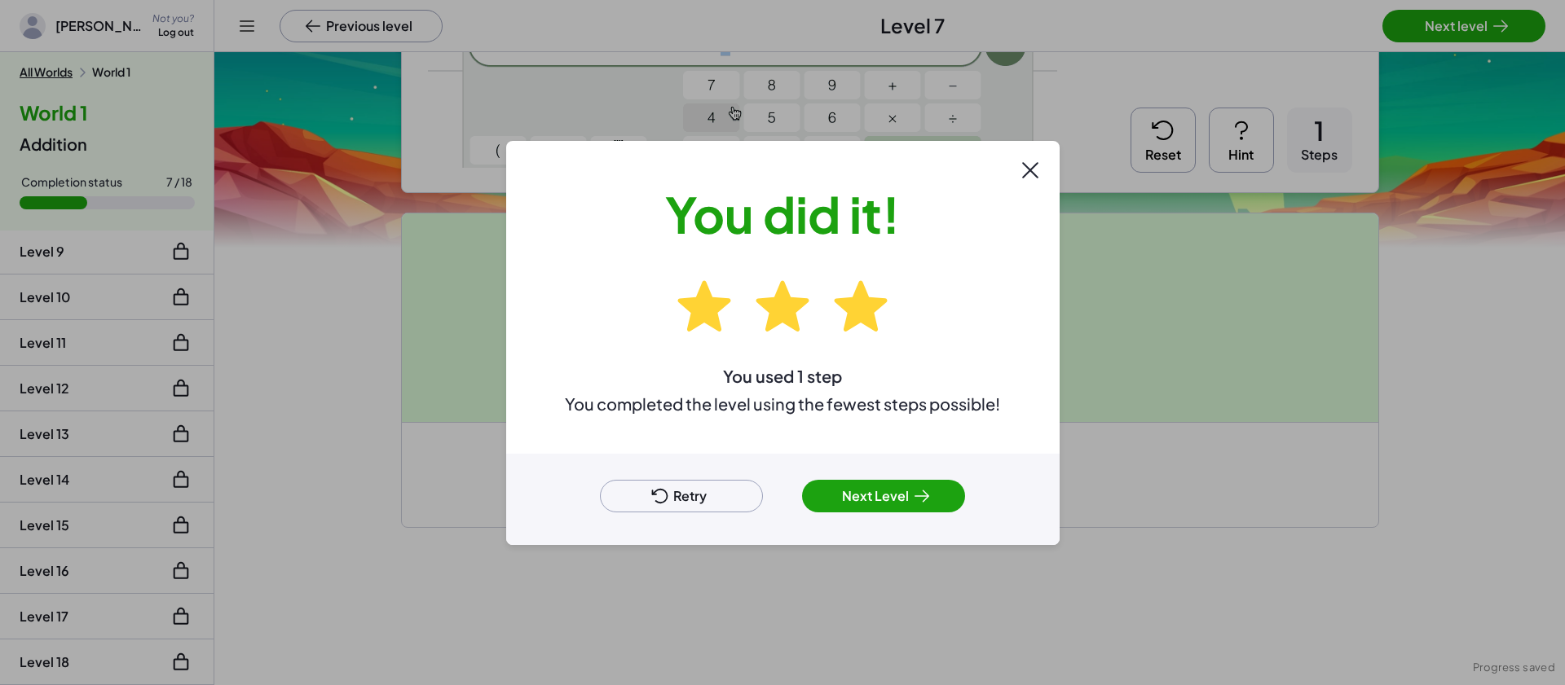
click at [850, 492] on button "Next Level" at bounding box center [883, 496] width 163 height 33
